Goal: Check status

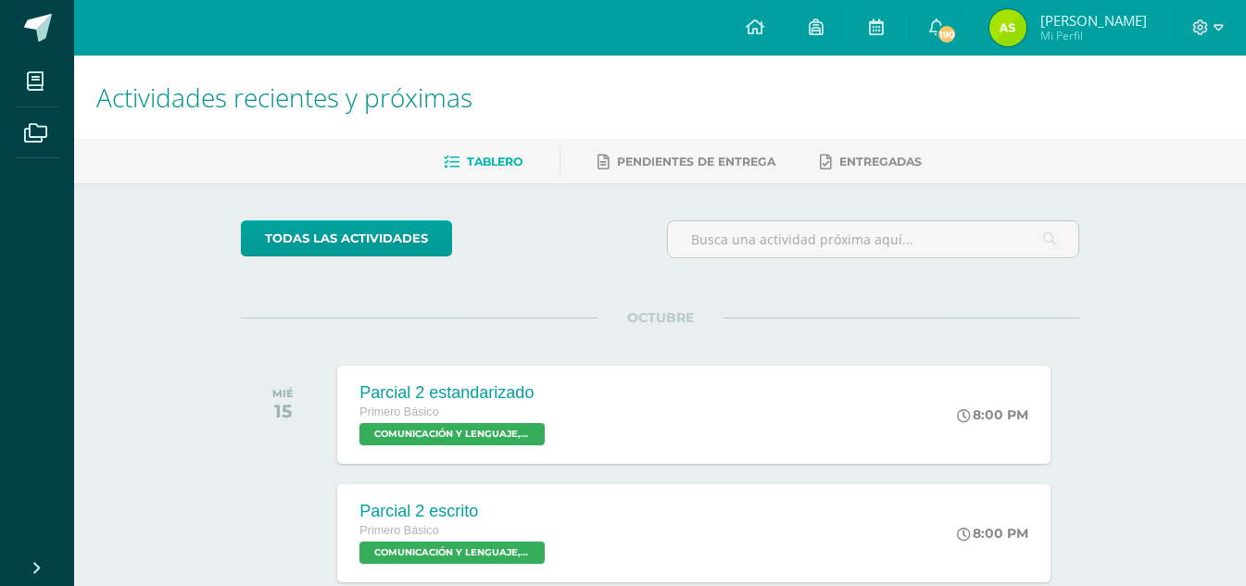
click at [1006, 38] on img at bounding box center [1007, 27] width 37 height 37
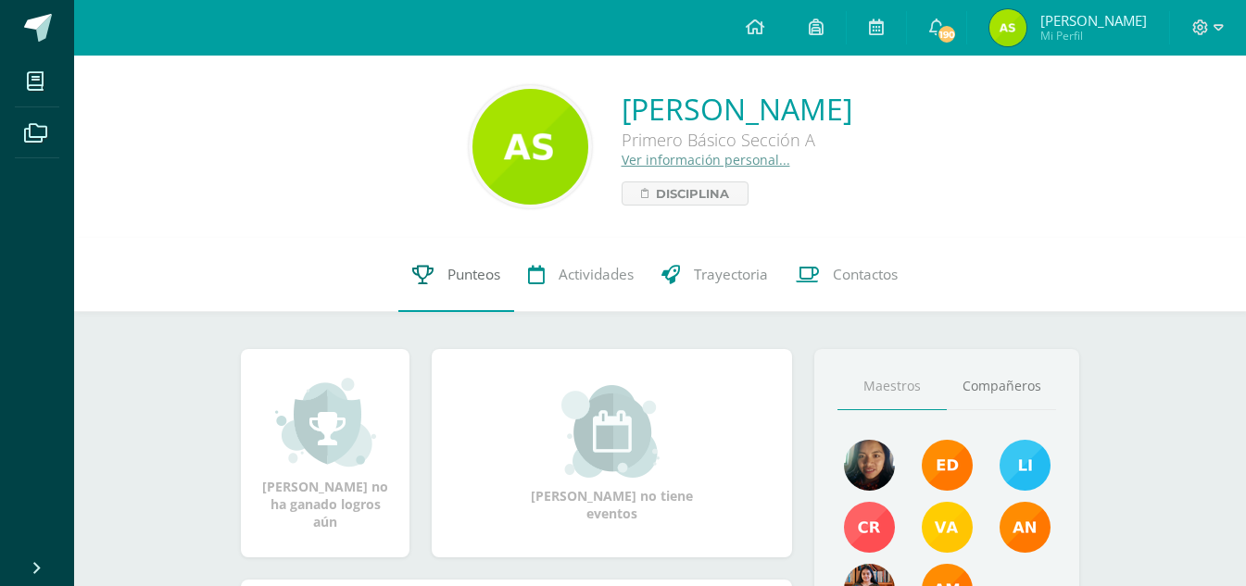
click at [480, 268] on span "Punteos" at bounding box center [473, 274] width 53 height 19
